Goal: Information Seeking & Learning: Learn about a topic

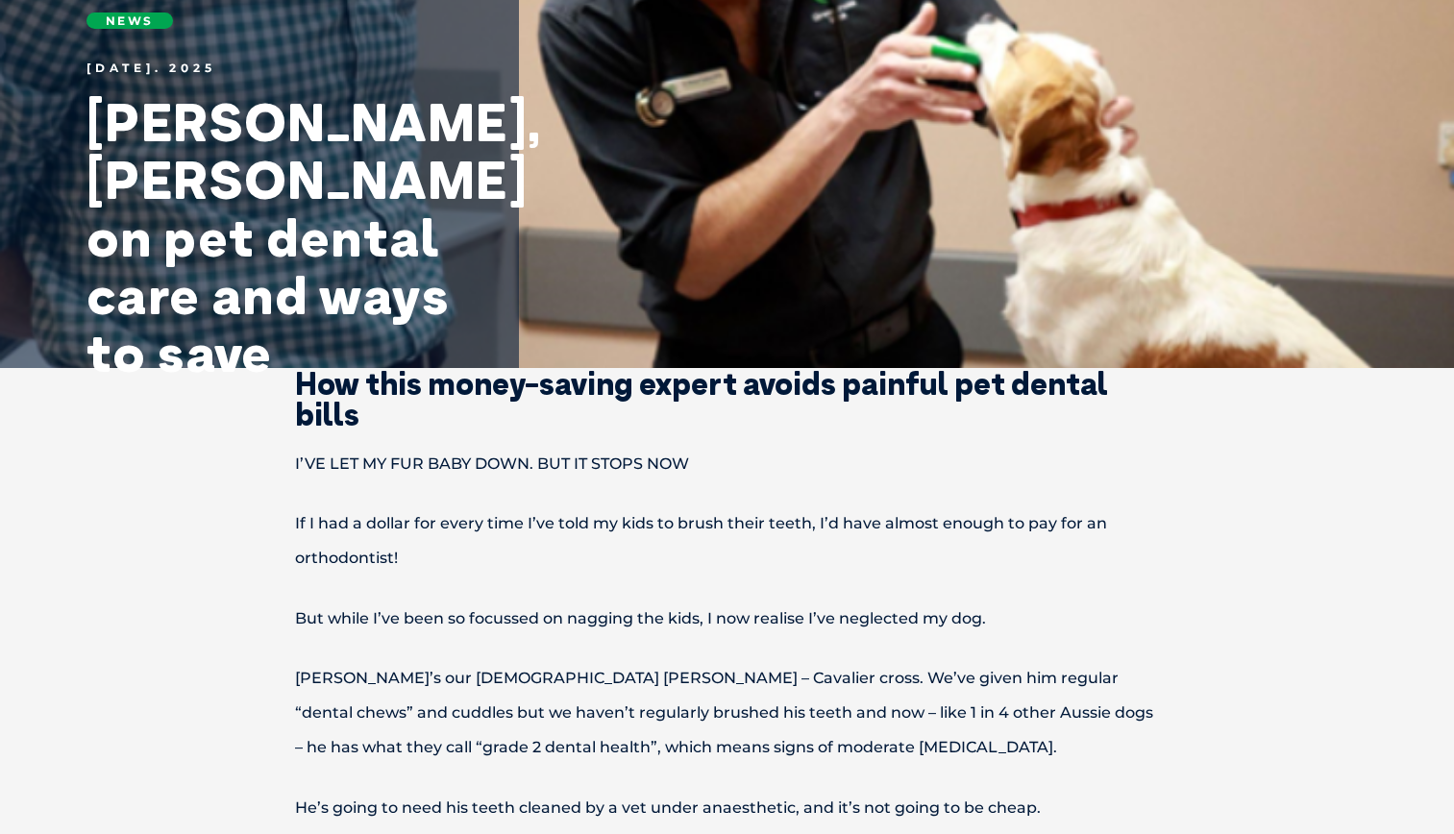
scroll to position [273, 0]
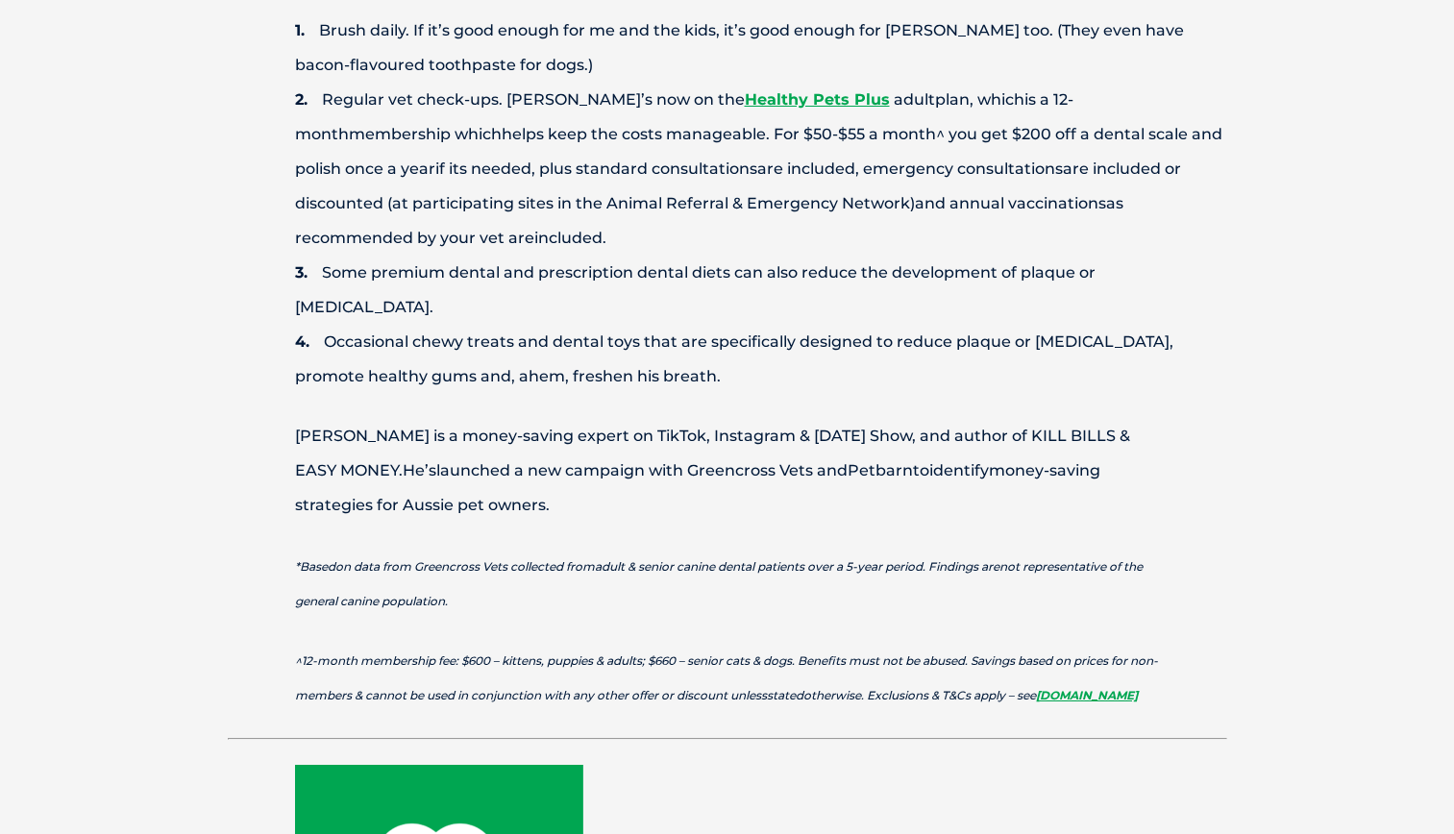
scroll to position [1613, 0]
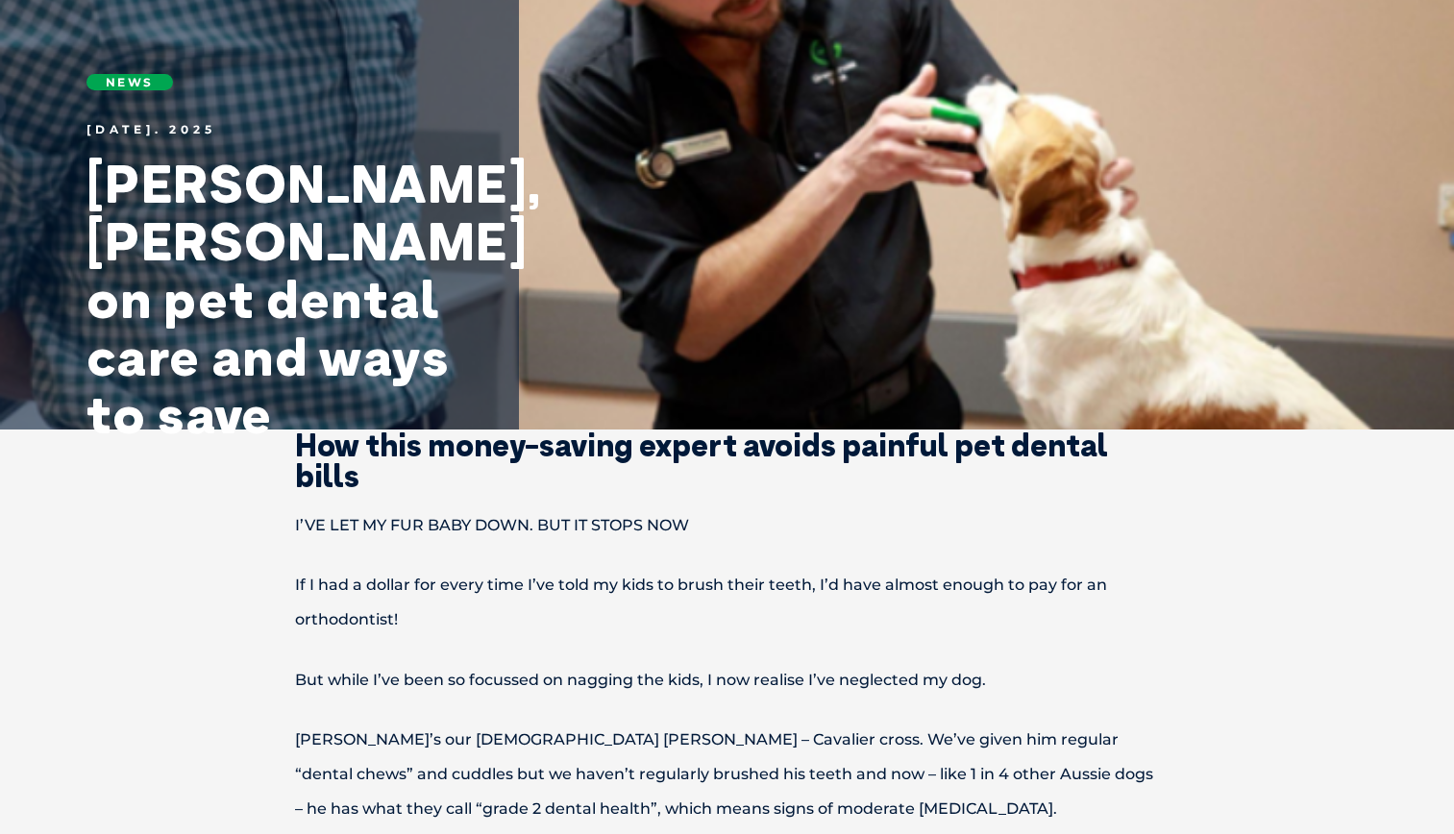
scroll to position [0, 0]
